Goal: Share content

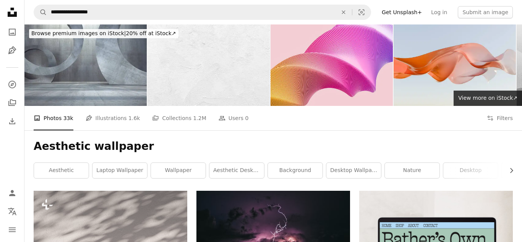
scroll to position [1009, 0]
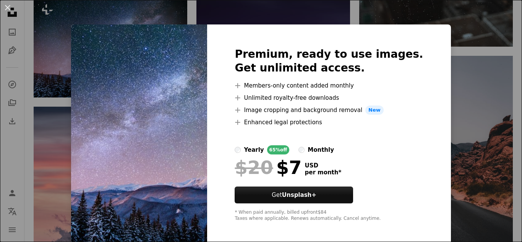
click at [454, 118] on div "An X shape Premium, ready to use images. Get unlimited access. A plus sign Memb…" at bounding box center [261, 121] width 522 height 242
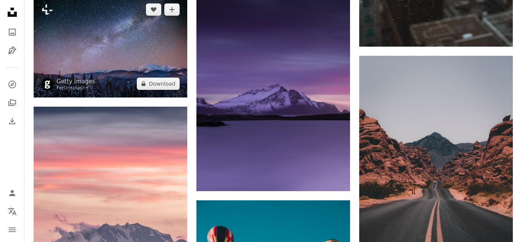
click at [55, 22] on img at bounding box center [111, 47] width 154 height 102
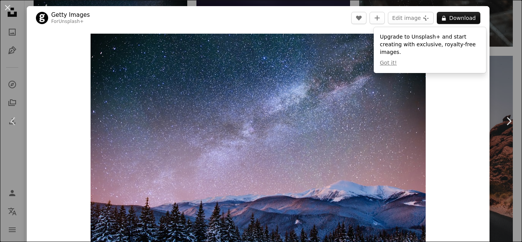
click at [464, 86] on div "Zoom in" at bounding box center [258, 145] width 463 height 230
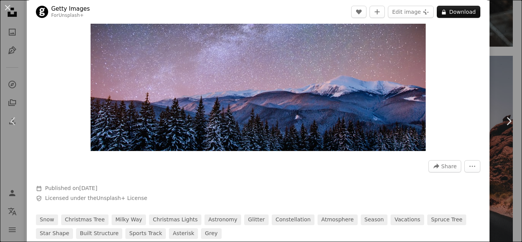
scroll to position [105, 0]
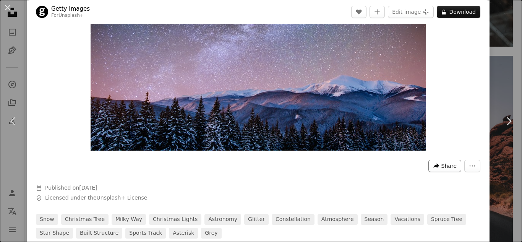
click at [457, 167] on span "Share" at bounding box center [449, 165] width 15 height 11
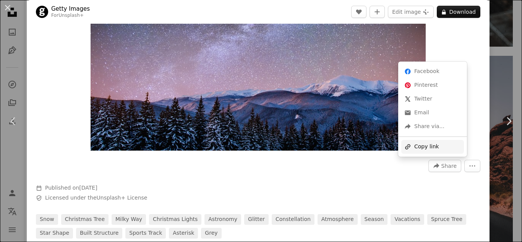
click at [447, 148] on div "A URL sharing icon (chains) Copy link" at bounding box center [432, 147] width 63 height 14
